Goal: Information Seeking & Learning: Understand process/instructions

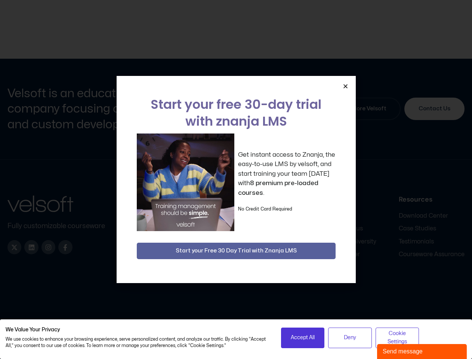
click at [236, 179] on div "Get instant access to Znanja, the easy-to-use LMS by velsoft, and start trainin…" at bounding box center [236, 182] width 199 height 98
click at [345, 86] on icon "Close" at bounding box center [346, 86] width 6 height 6
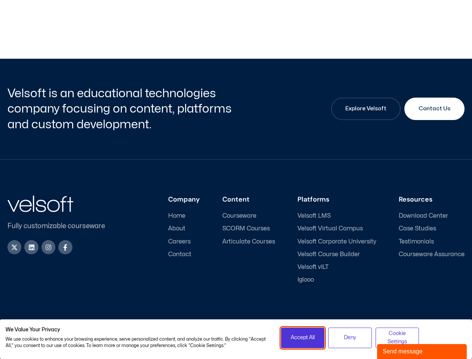
click at [303, 337] on span "Accept All" at bounding box center [303, 337] width 24 height 8
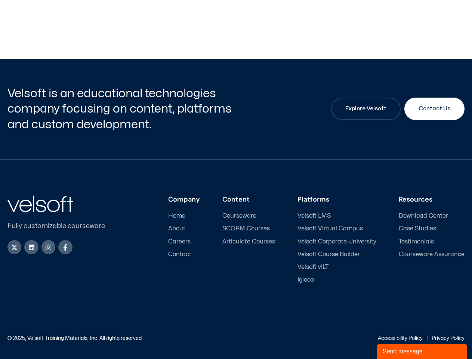
click at [350, 337] on div "Accessibility Policy | Privacy Policy" at bounding box center [350, 338] width 229 height 5
click at [397, 337] on link "Accessibility Policy" at bounding box center [400, 338] width 45 height 5
click at [422, 351] on div "Send message" at bounding box center [422, 351] width 78 height 9
